Goal: Find specific fact: Find specific fact

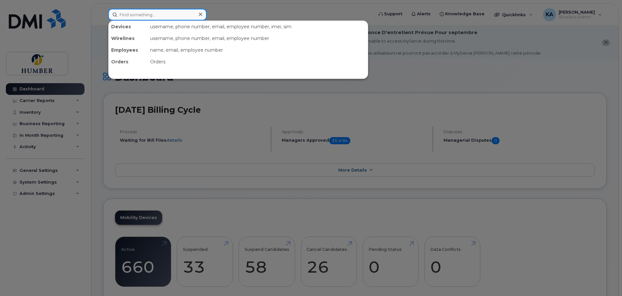
click at [181, 16] on input at bounding box center [157, 15] width 99 height 12
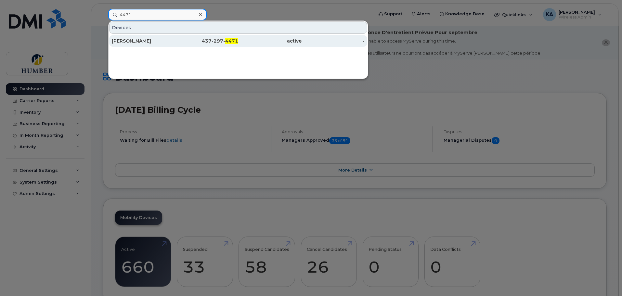
type input "4471"
click at [183, 40] on div "437-297- 4471" at bounding box center [206, 41] width 63 height 7
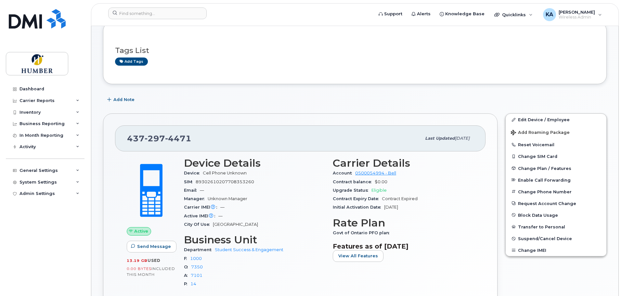
scroll to position [87, 0]
